Goal: Transaction & Acquisition: Purchase product/service

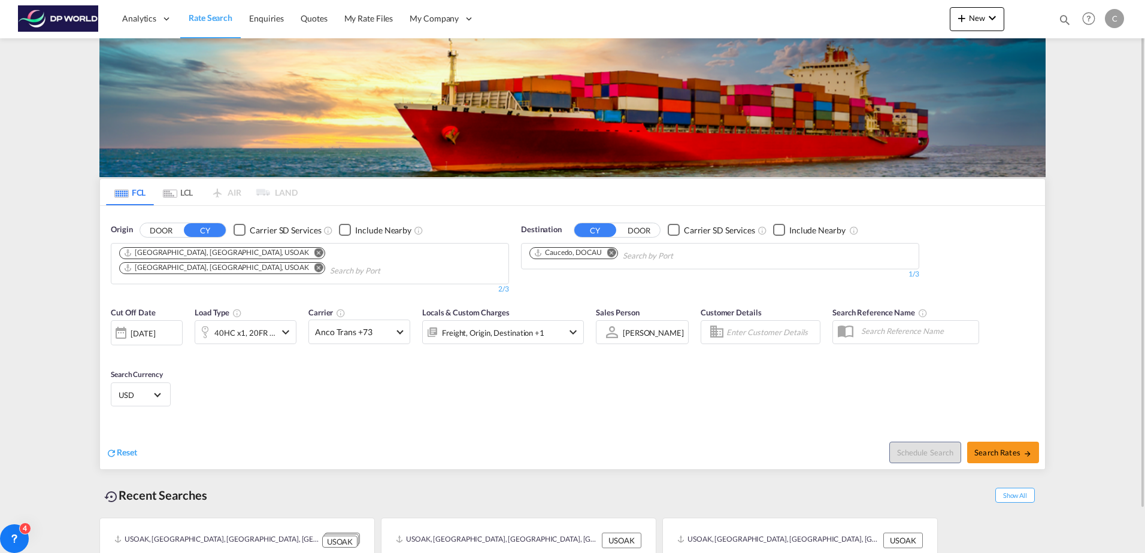
click at [286, 325] on md-icon "icon-chevron-down" at bounding box center [285, 332] width 14 height 14
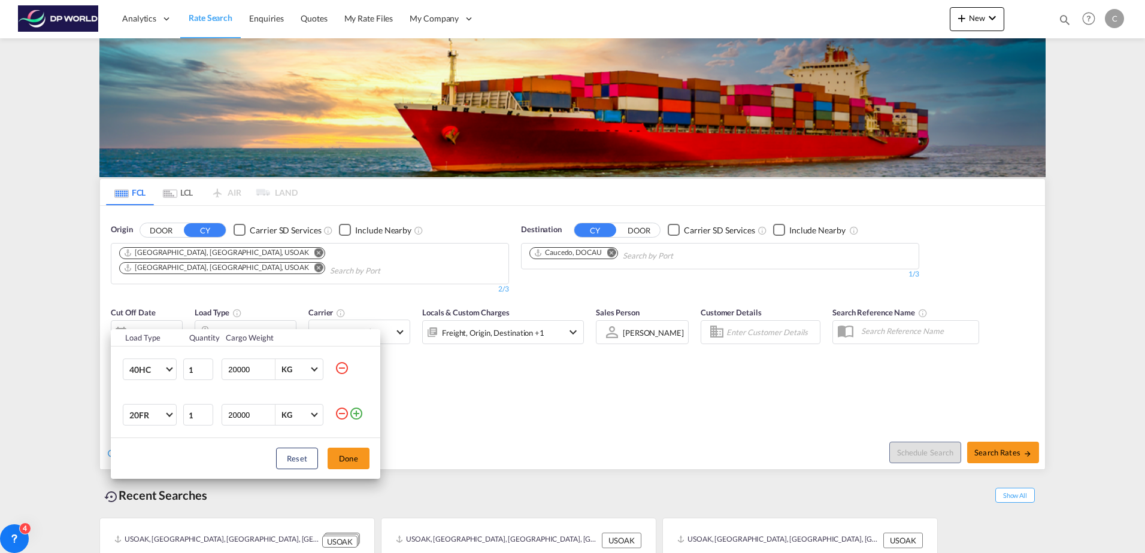
click at [356, 414] on md-icon "icon-plus-circle-outline" at bounding box center [356, 414] width 14 height 14
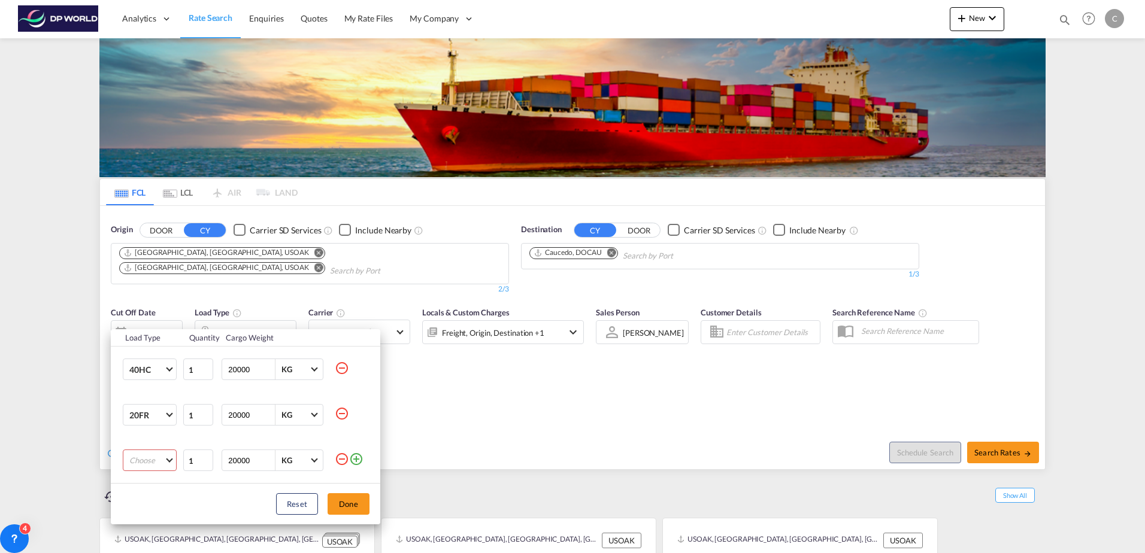
click at [340, 412] on md-icon "icon-minus-circle-outline" at bounding box center [342, 414] width 14 height 14
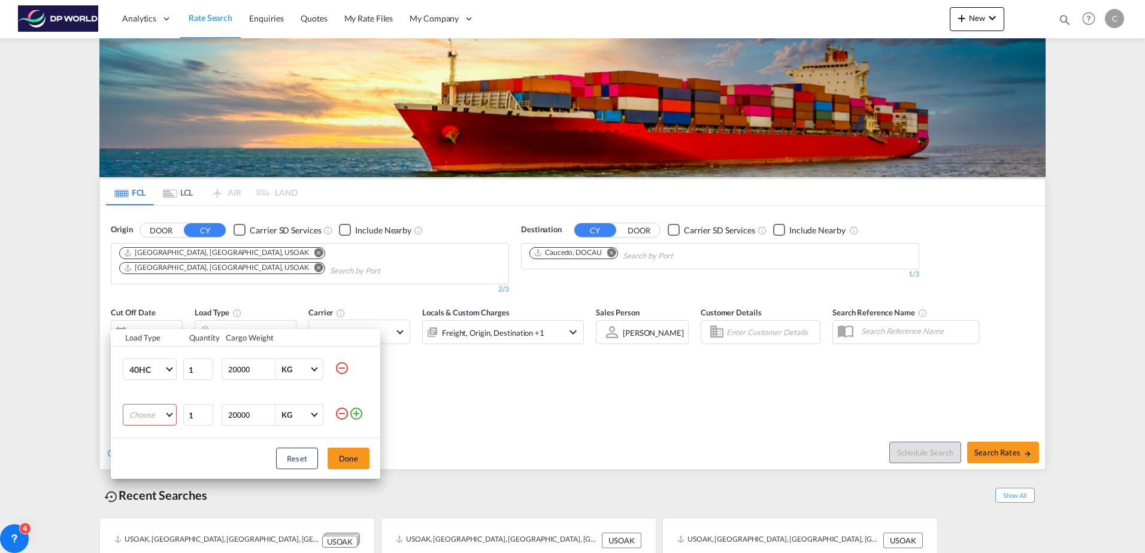
click at [171, 413] on md-select "Choose 20GP 40GP 40HC 45HC 20RE 40RE 40HR 20OT 40OT 20FR 40FR 40NR 20NR 45S 20T…" at bounding box center [150, 415] width 54 height 22
click at [151, 423] on md-option "40NR" at bounding box center [160, 423] width 81 height 29
click at [343, 455] on button "Done" at bounding box center [349, 459] width 42 height 22
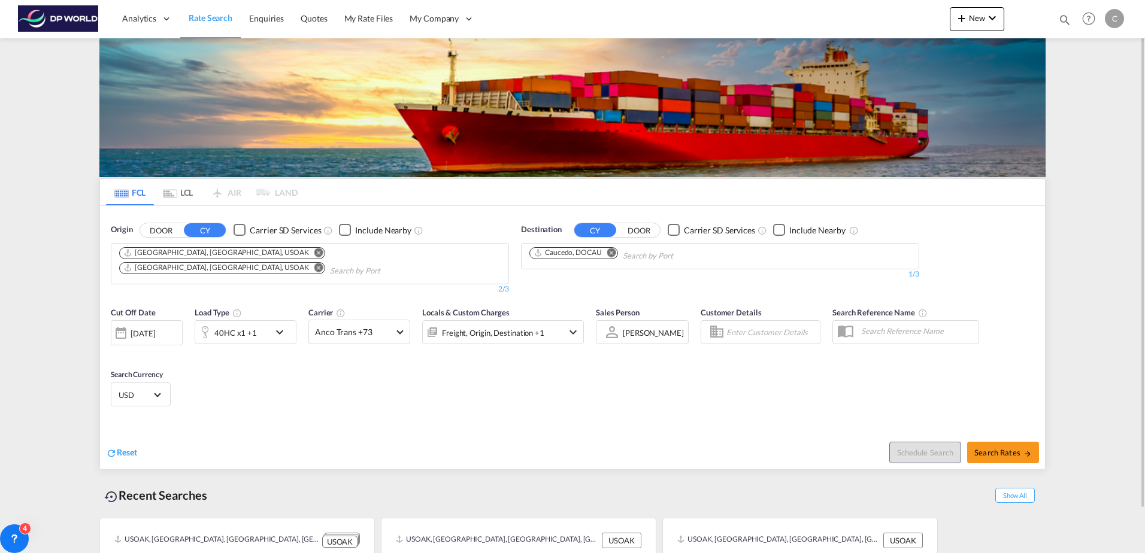
click at [314, 263] on md-icon "Remove" at bounding box center [318, 267] width 9 height 9
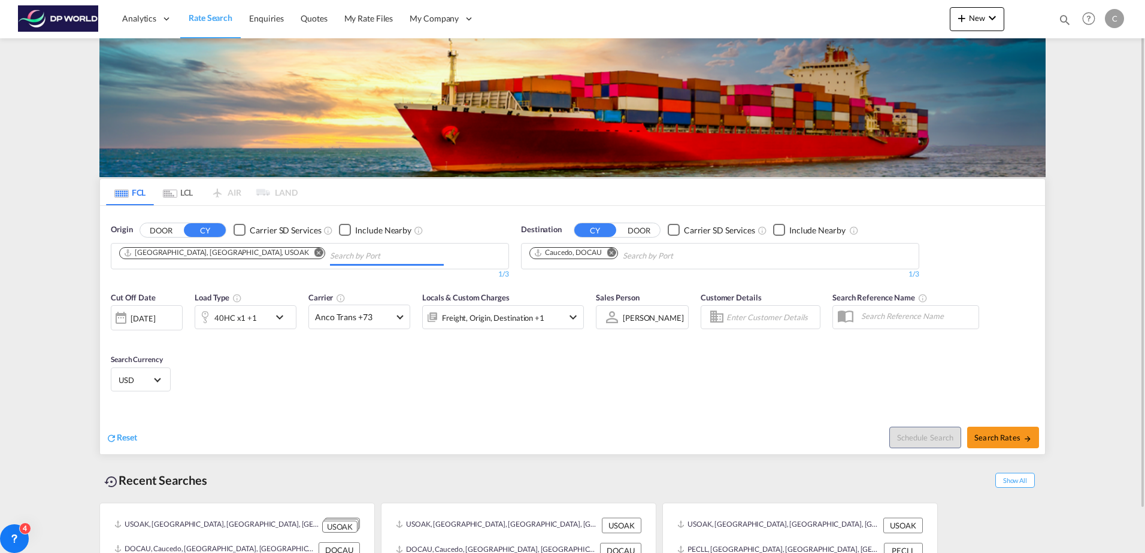
click at [314, 253] on md-icon "Remove" at bounding box center [318, 252] width 9 height 9
click at [204, 254] on input "Chips input." at bounding box center [176, 256] width 114 height 19
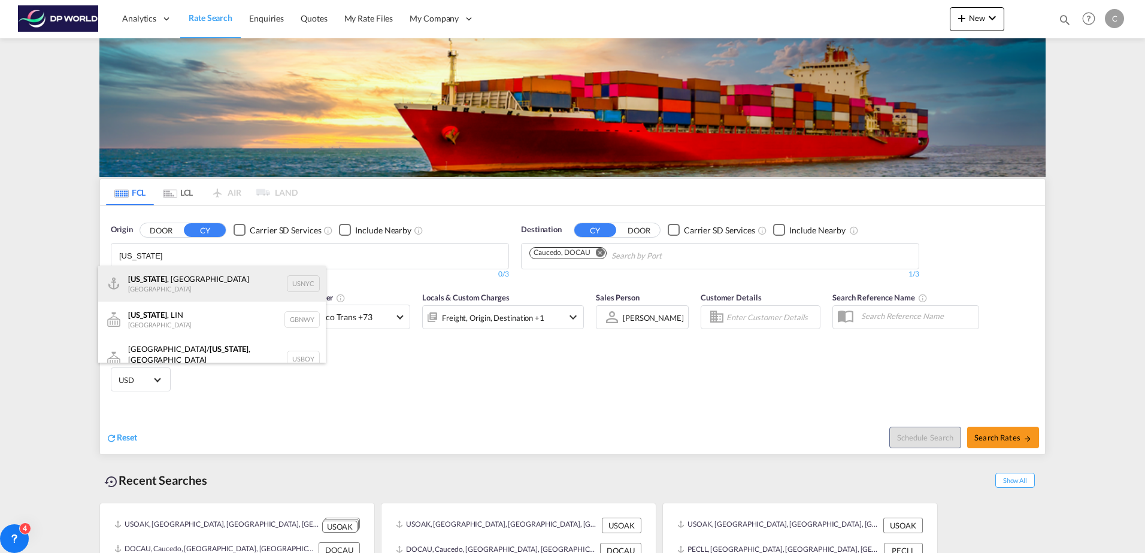
type input "[US_STATE]"
click at [167, 282] on div "[US_STATE] , [GEOGRAPHIC_DATA] [GEOGRAPHIC_DATA] USNYC" at bounding box center [212, 284] width 228 height 36
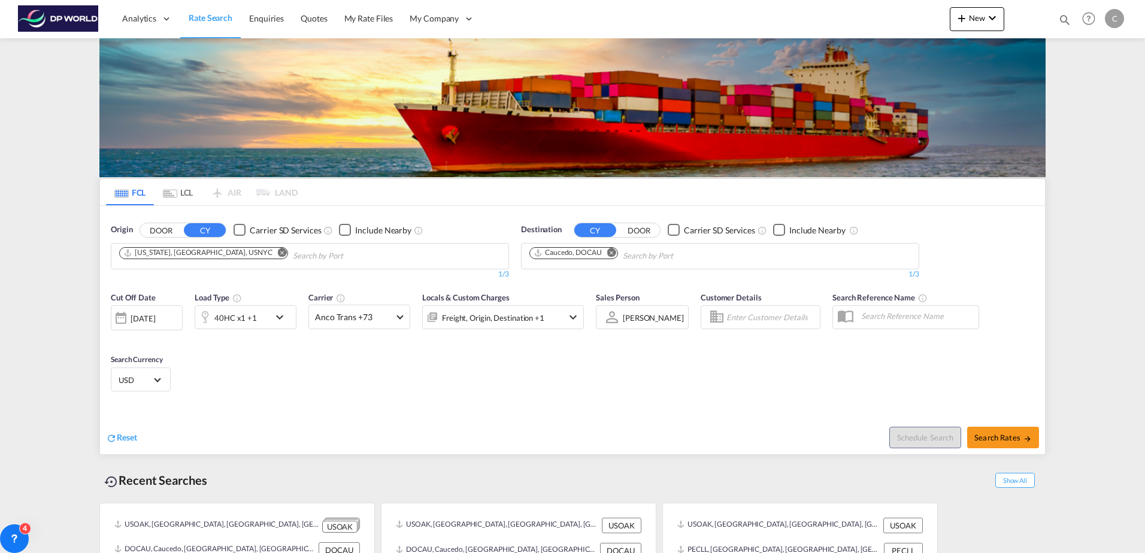
click at [613, 251] on md-icon "Remove" at bounding box center [611, 252] width 9 height 9
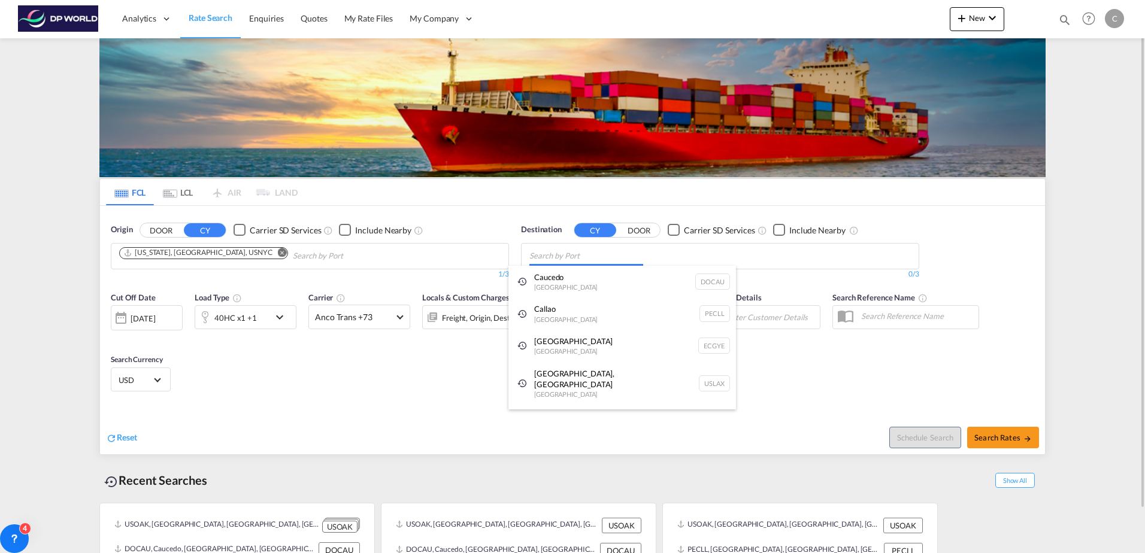
click at [610, 258] on body "Analytics Dashboard Rate Search Enquiries Quotes My Rate Files My Company" at bounding box center [572, 276] width 1145 height 553
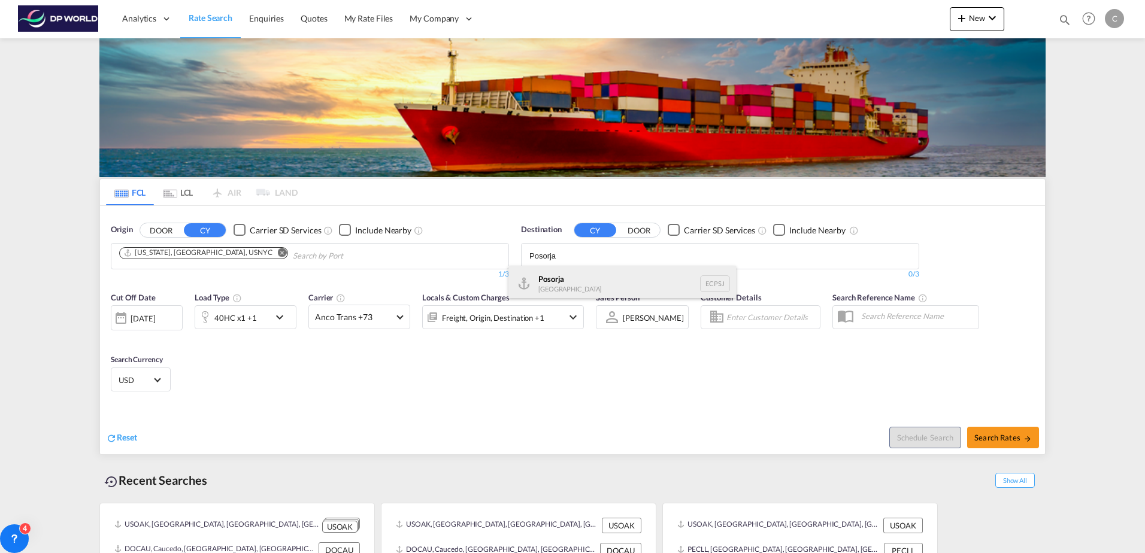
type input "Posorja"
click at [575, 275] on div "Posorja [GEOGRAPHIC_DATA] ECPSJ" at bounding box center [622, 284] width 228 height 36
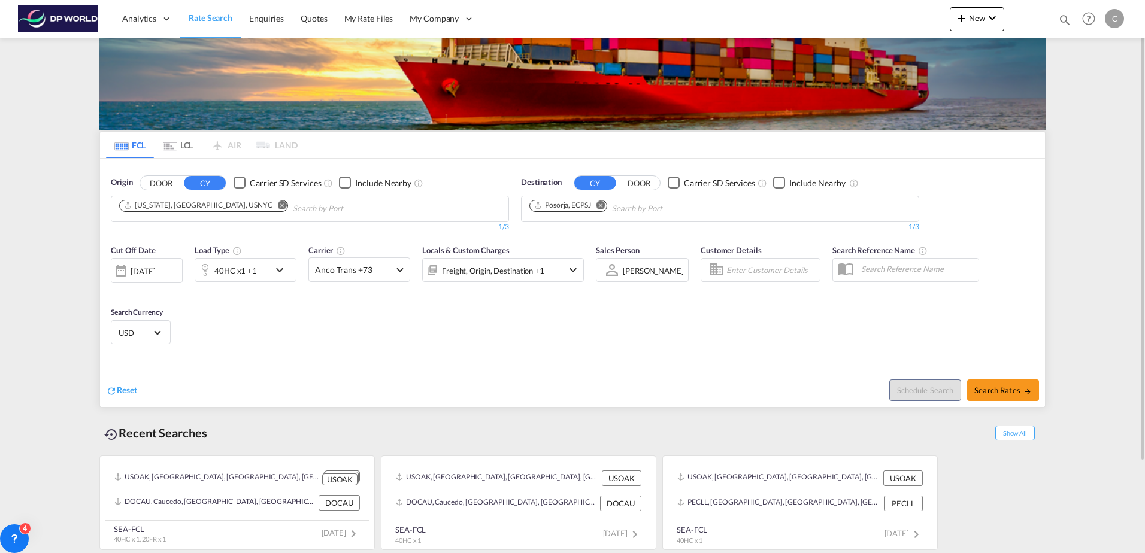
scroll to position [0, 0]
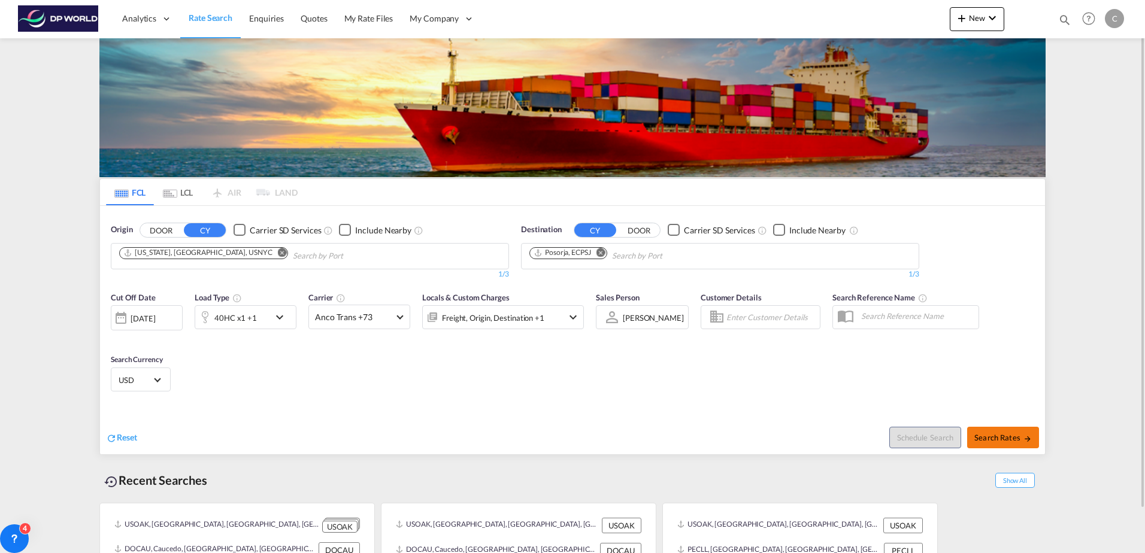
click at [992, 441] on span "Search Rates" at bounding box center [1002, 438] width 57 height 10
type input "USNYC to ECPSJ / [DATE]"
